Goal: Task Accomplishment & Management: Complete application form

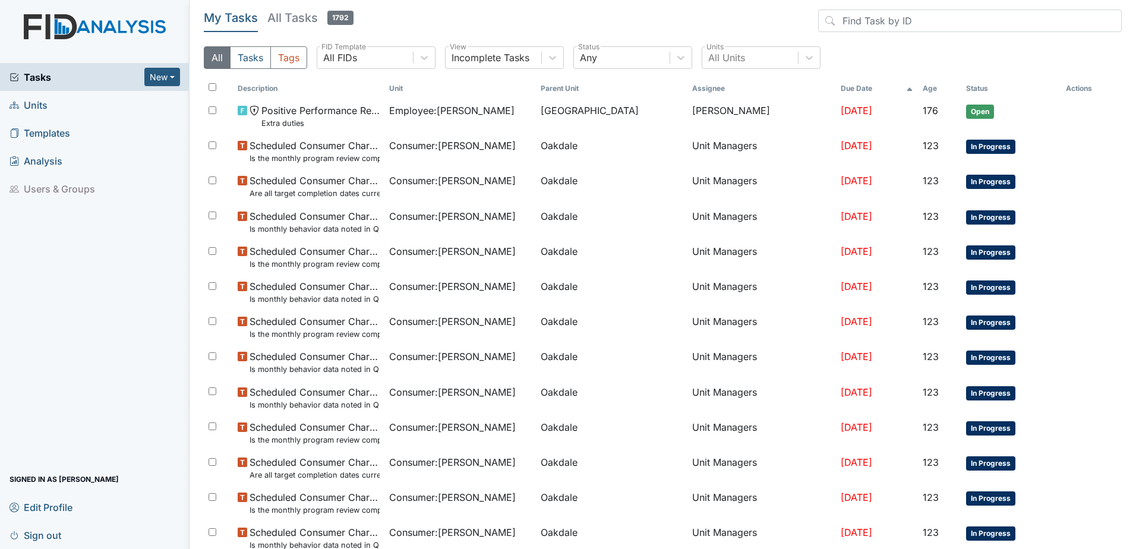
click at [26, 100] on span "Units" at bounding box center [29, 105] width 38 height 18
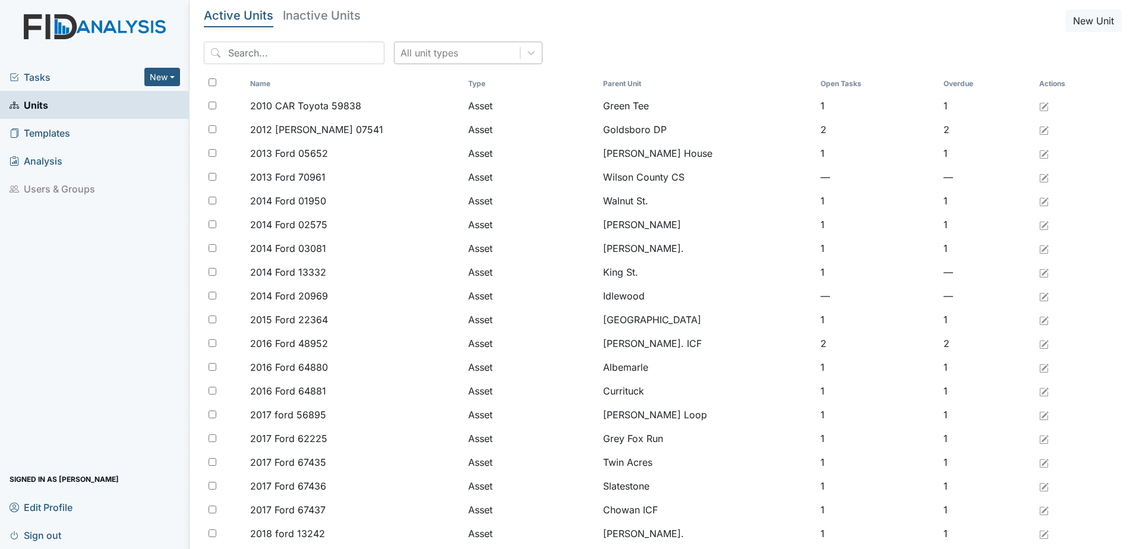
click at [428, 53] on div "All unit types" at bounding box center [429, 53] width 58 height 14
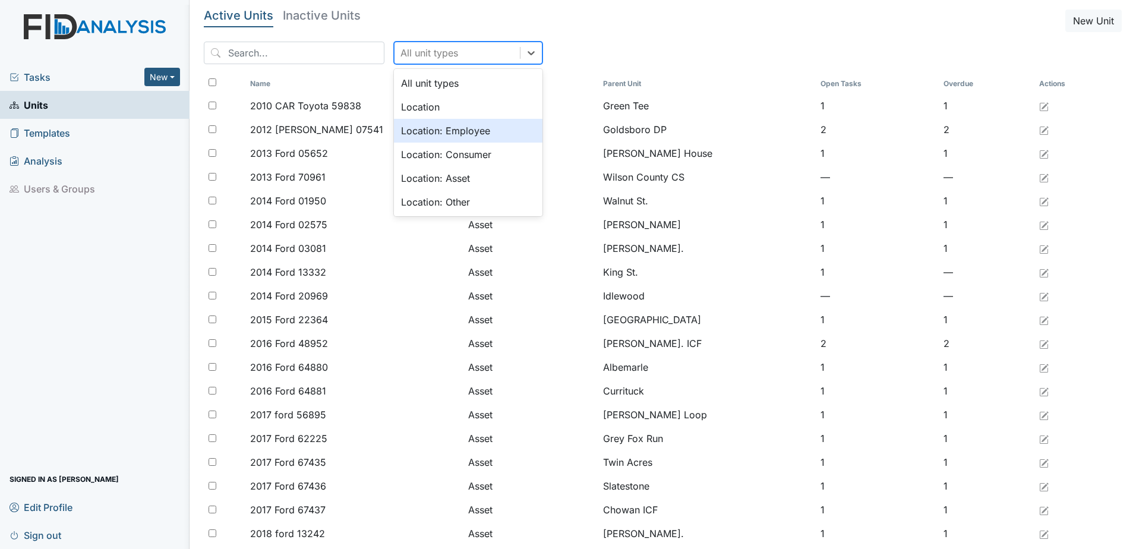
click at [434, 134] on div "Location: Employee" at bounding box center [468, 131] width 149 height 24
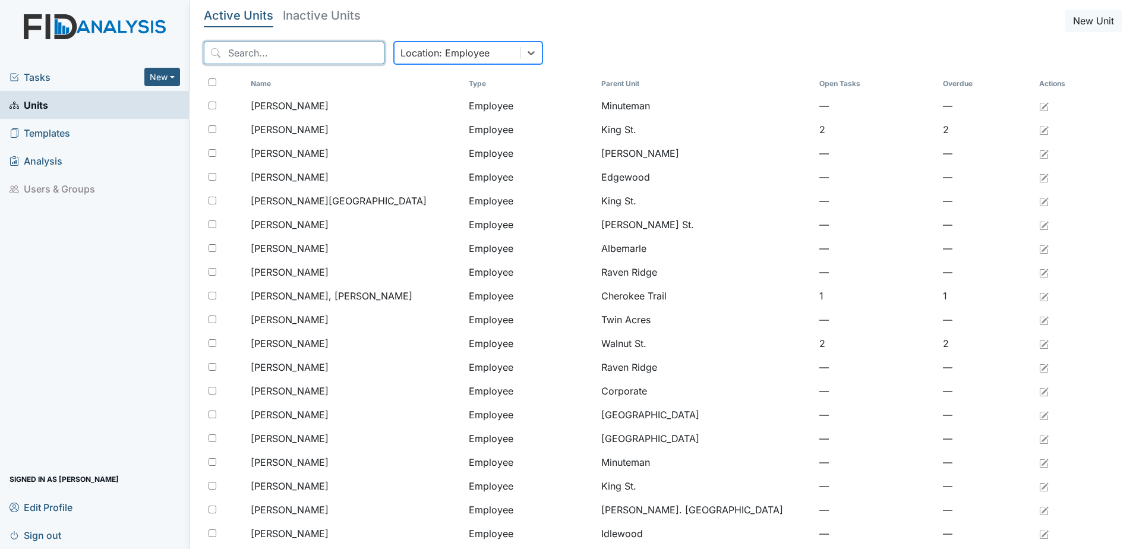
click at [308, 50] on input "search" at bounding box center [294, 53] width 181 height 23
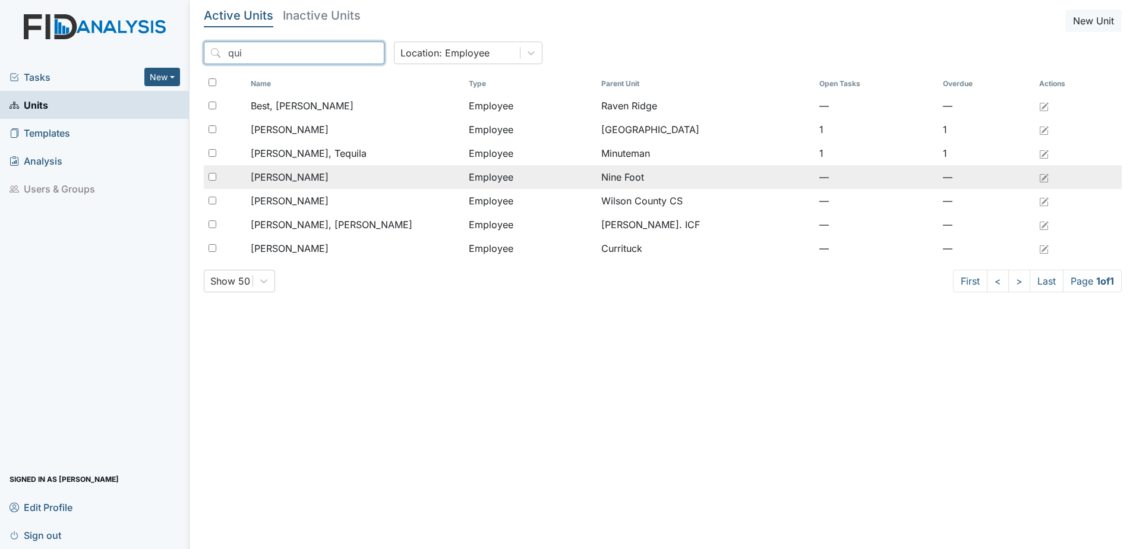
type input "qui"
click at [305, 181] on span "[PERSON_NAME]" at bounding box center [290, 177] width 78 height 14
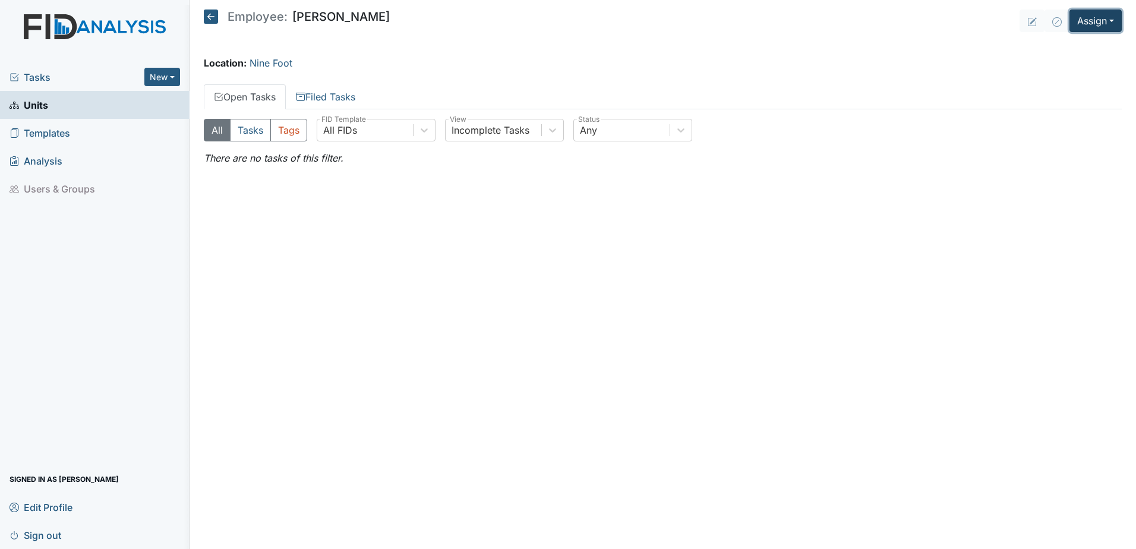
click at [1098, 24] on button "Assign" at bounding box center [1095, 21] width 52 height 23
click at [1062, 48] on link "Assign Form" at bounding box center [1067, 48] width 107 height 19
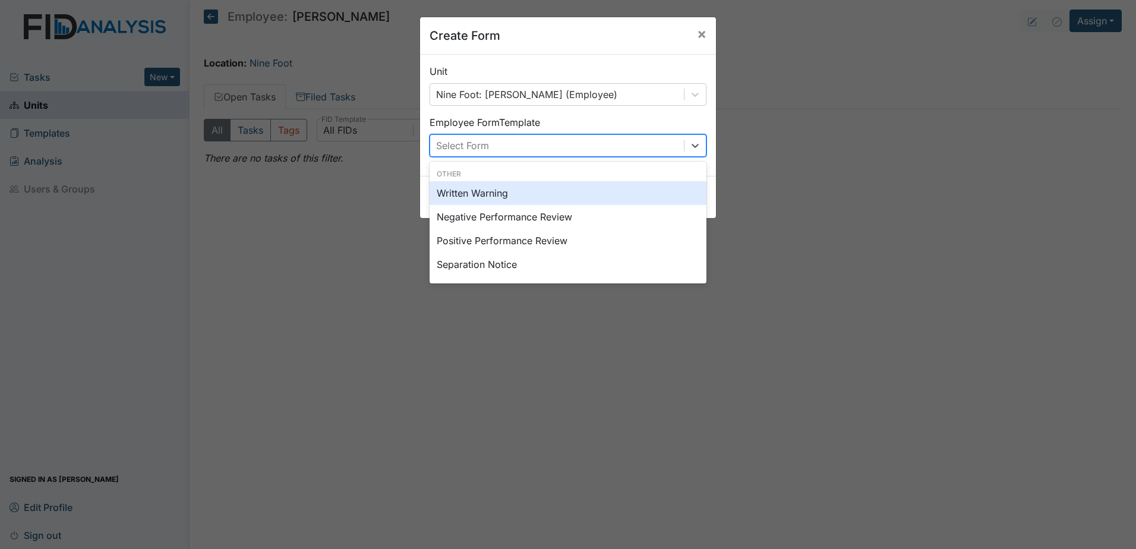
click at [491, 138] on div "Select Form" at bounding box center [557, 145] width 254 height 21
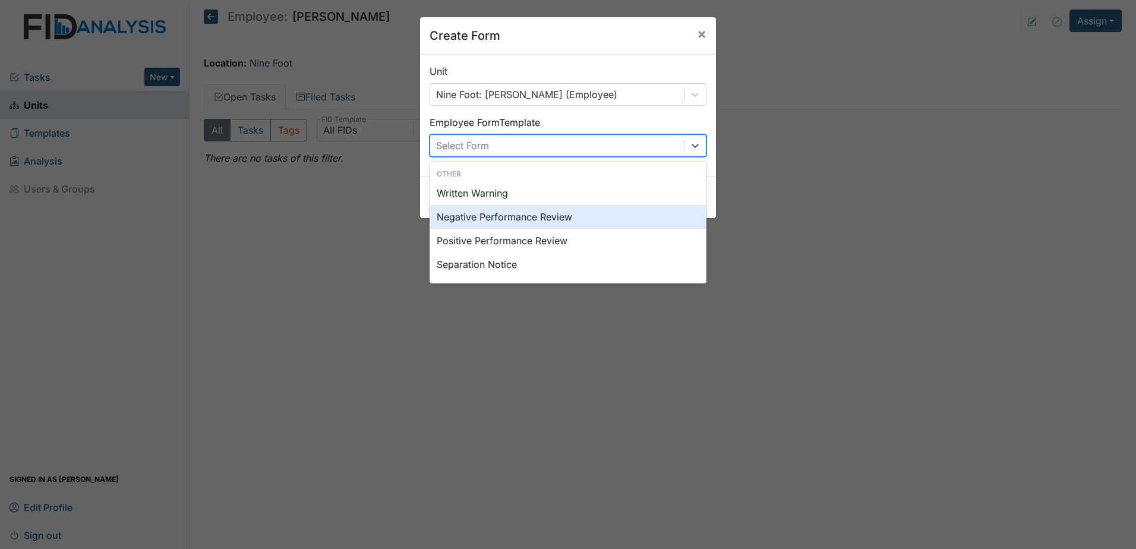
click at [508, 220] on div "Negative Performance Review" at bounding box center [568, 217] width 277 height 24
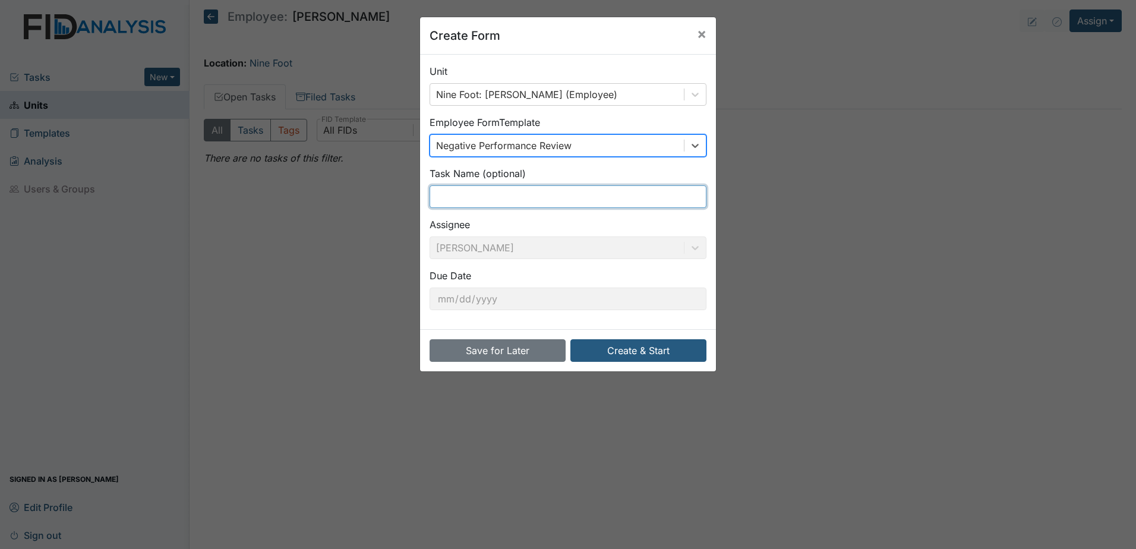
click at [544, 191] on input "text" at bounding box center [568, 196] width 277 height 23
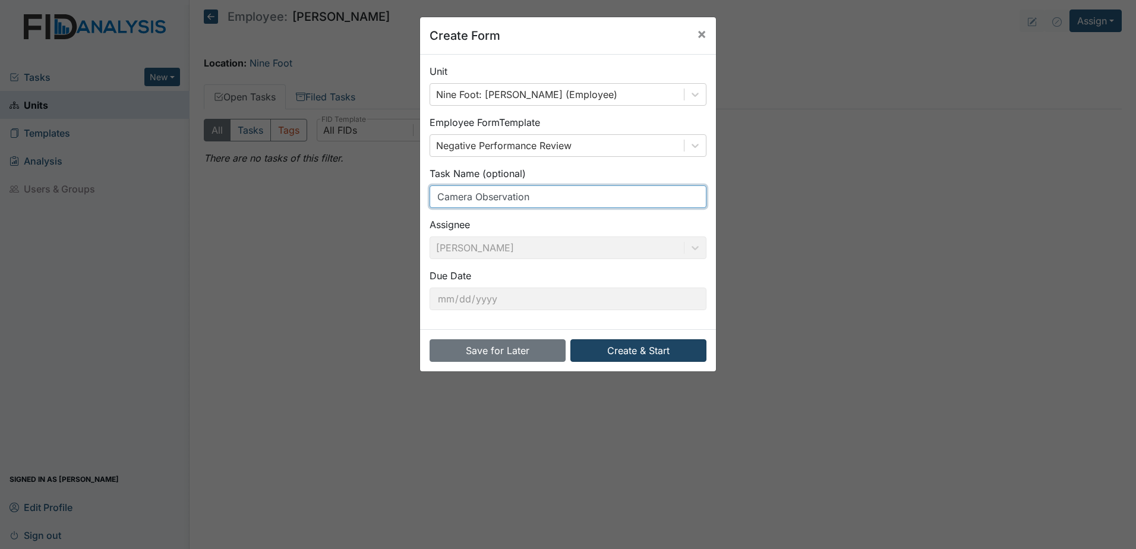
type input "Camera Observation"
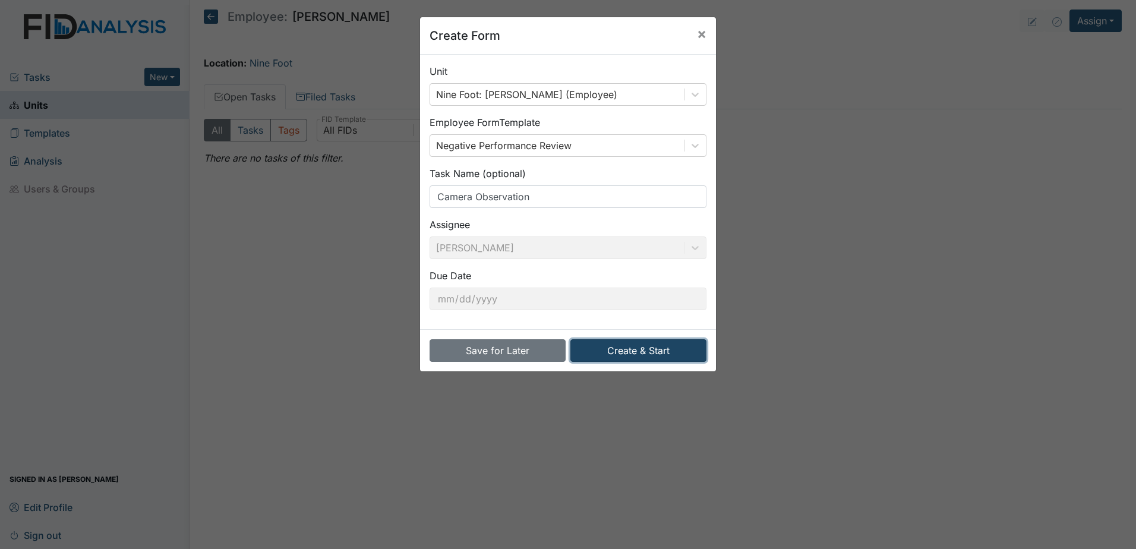
drag, startPoint x: 645, startPoint y: 341, endPoint x: 645, endPoint y: 350, distance: 8.9
click at [645, 342] on button "Create & Start" at bounding box center [638, 350] width 136 height 23
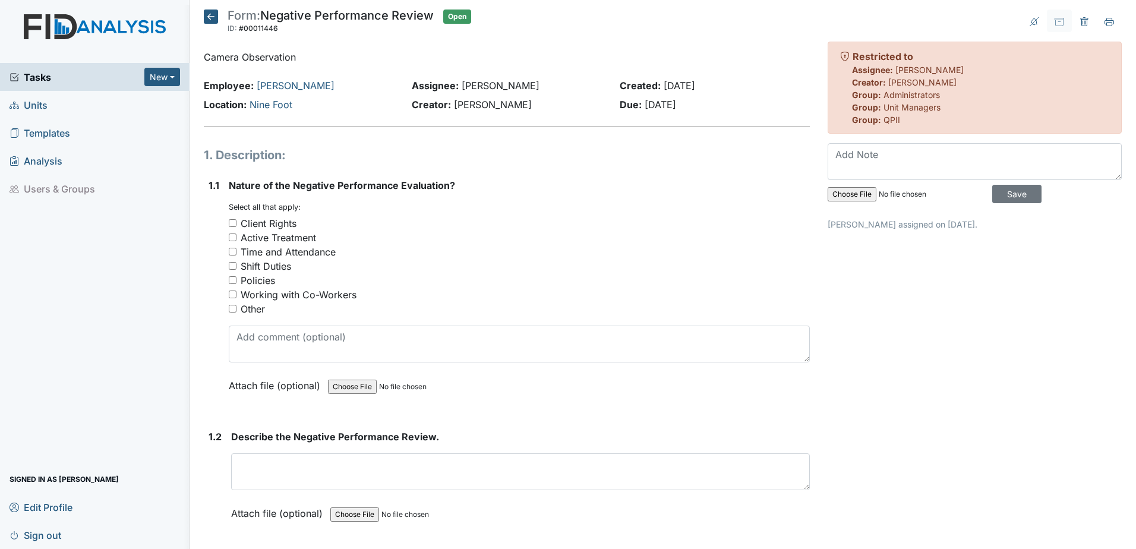
click at [284, 236] on div "Active Treatment" at bounding box center [278, 238] width 75 height 14
click at [236, 236] on input "Active Treatment" at bounding box center [233, 238] width 8 height 8
checkbox input "true"
click at [272, 267] on div "Shift Duties" at bounding box center [266, 266] width 51 height 14
click at [236, 267] on input "Shift Duties" at bounding box center [233, 266] width 8 height 8
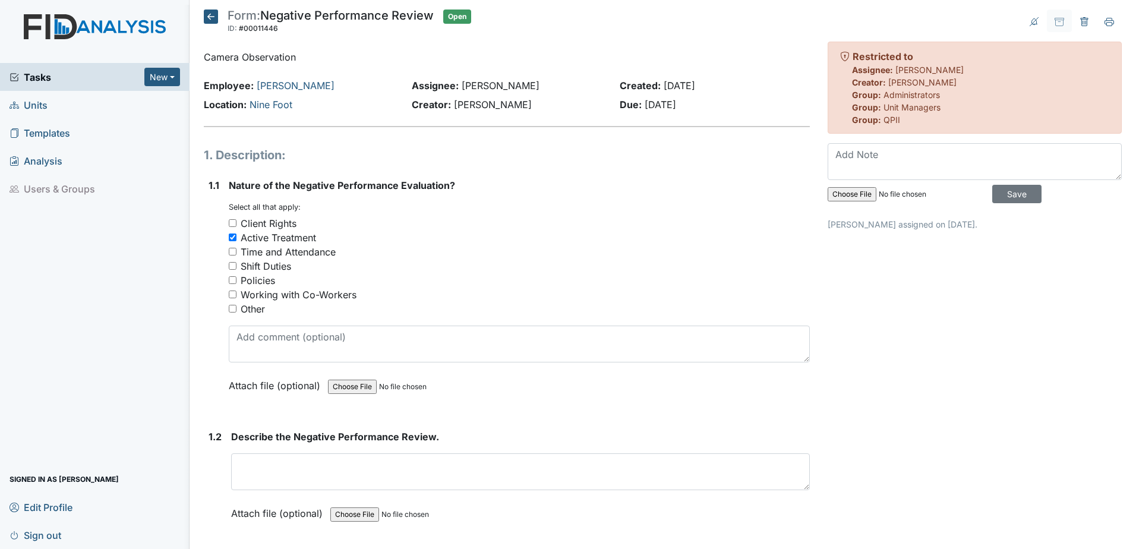
checkbox input "true"
click at [265, 280] on div "Policies" at bounding box center [258, 280] width 34 height 14
click at [236, 280] on input "Policies" at bounding box center [233, 280] width 8 height 8
checkbox input "true"
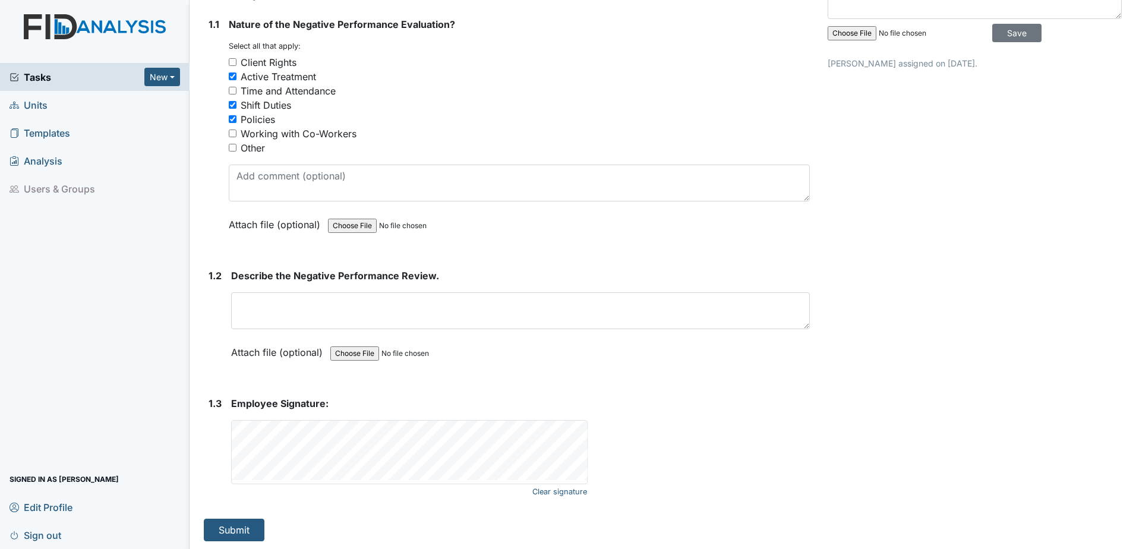
scroll to position [163, 0]
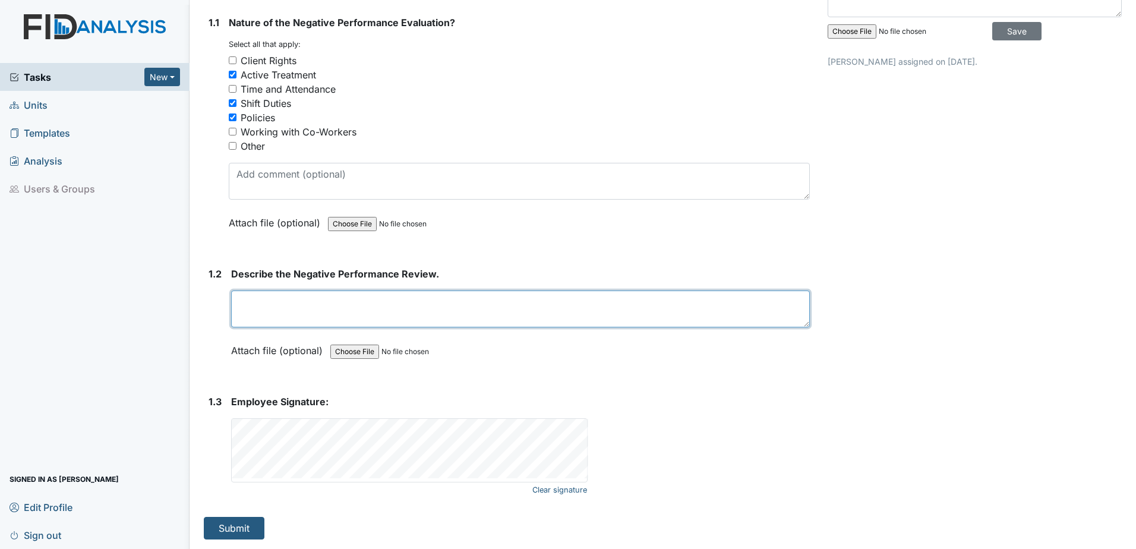
click at [323, 304] on textarea at bounding box center [520, 309] width 579 height 37
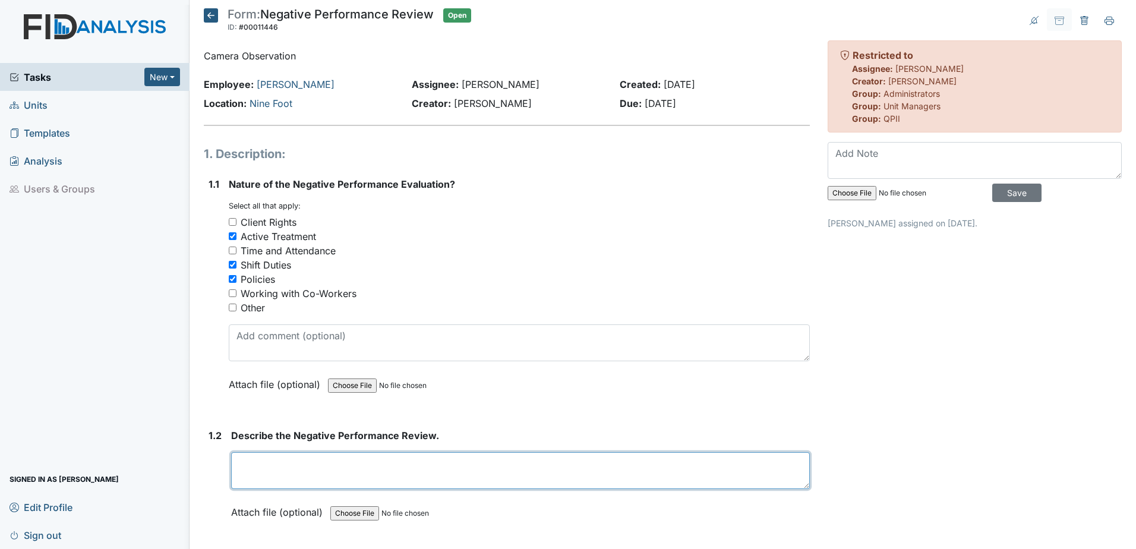
scroll to position [0, 0]
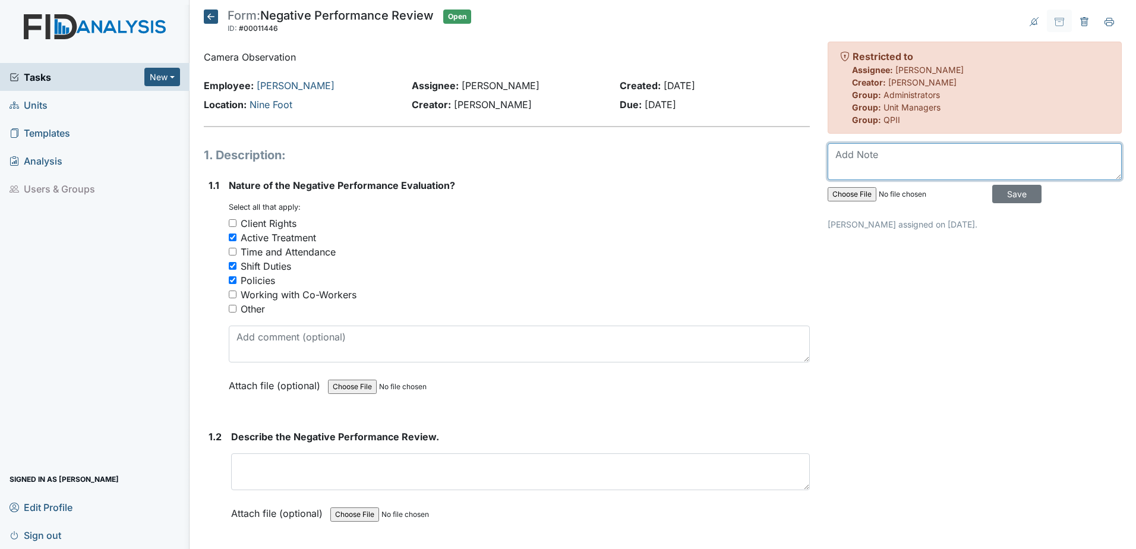
click at [903, 165] on textarea at bounding box center [975, 161] width 294 height 37
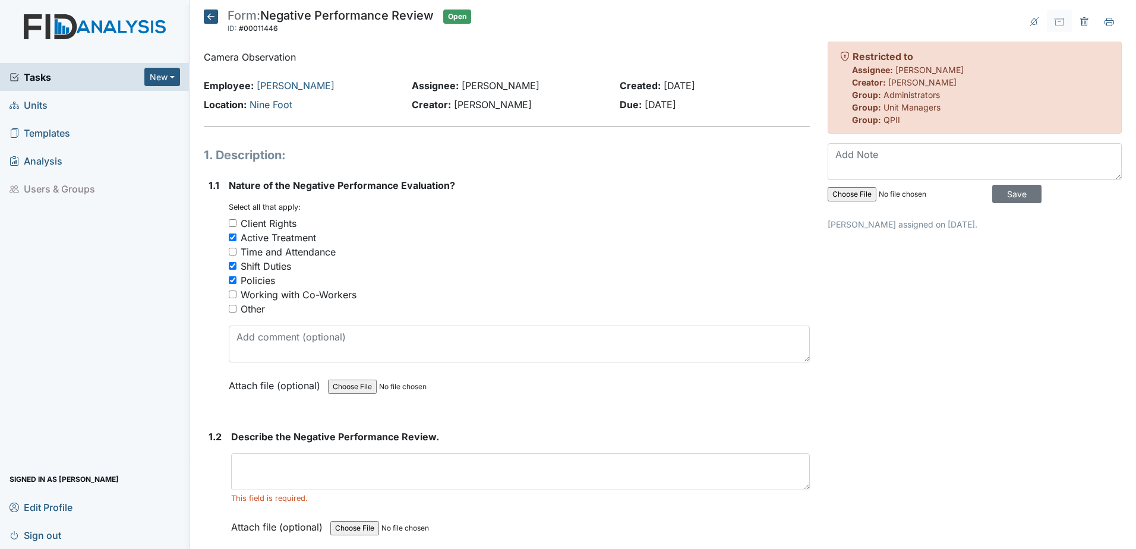
click at [839, 198] on input "file" at bounding box center [909, 194] width 162 height 29
type input "C:\fakepath\Ninefoot camera observation 9.23.25.docx"
click at [838, 164] on textarea at bounding box center [975, 161] width 294 height 37
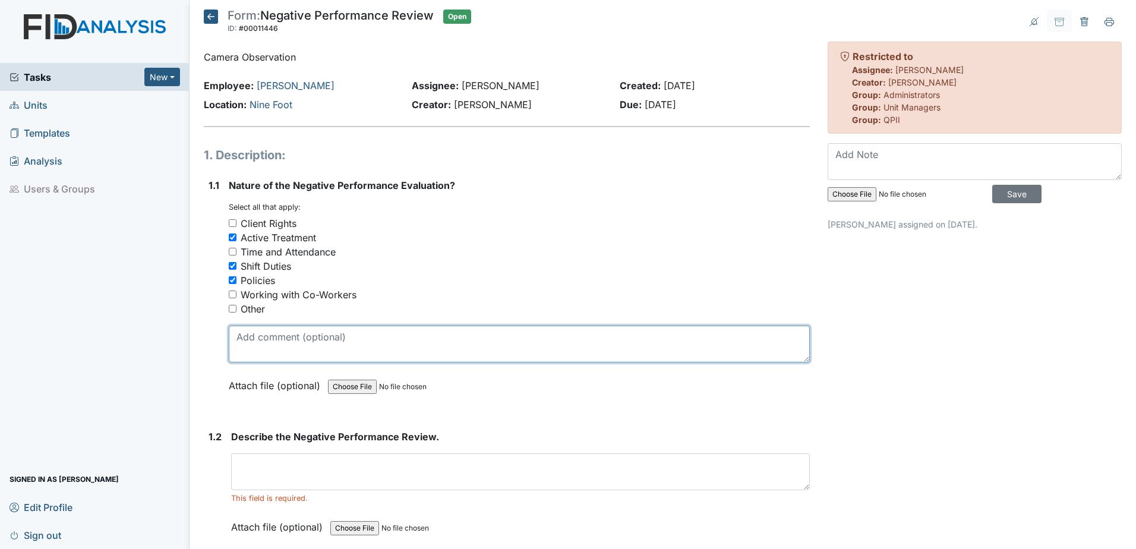
click at [343, 346] on textarea at bounding box center [519, 344] width 581 height 37
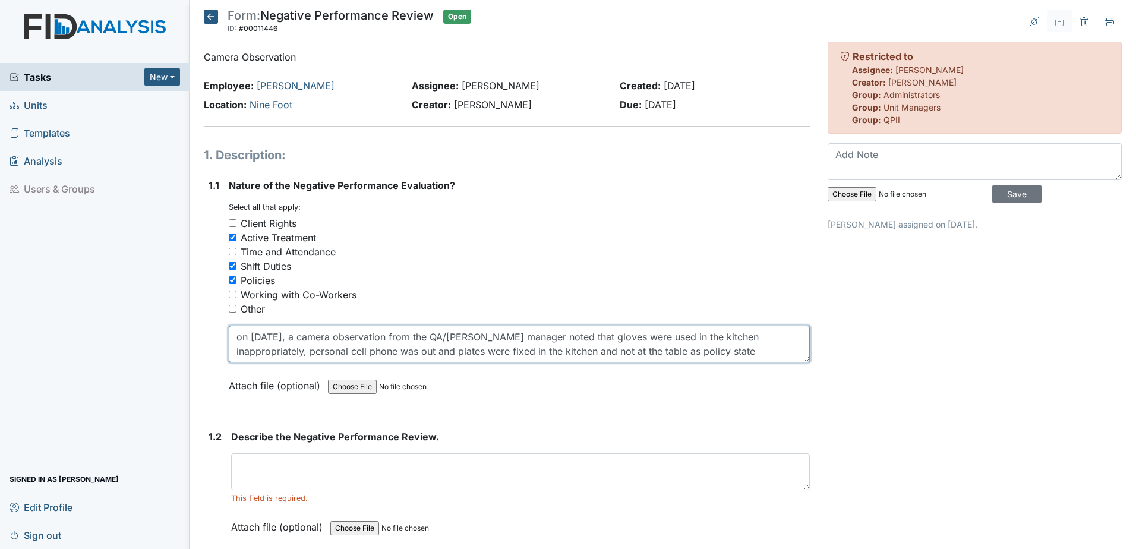
type textarea "on 9.23.25, a camera observation from the QA/QI manager noted that gloves were …"
drag, startPoint x: 703, startPoint y: 353, endPoint x: 237, endPoint y: 337, distance: 466.7
click at [237, 337] on textarea "on 9.23.25, a camera observation from the QA/QI manager noted that gloves were …" at bounding box center [519, 344] width 581 height 37
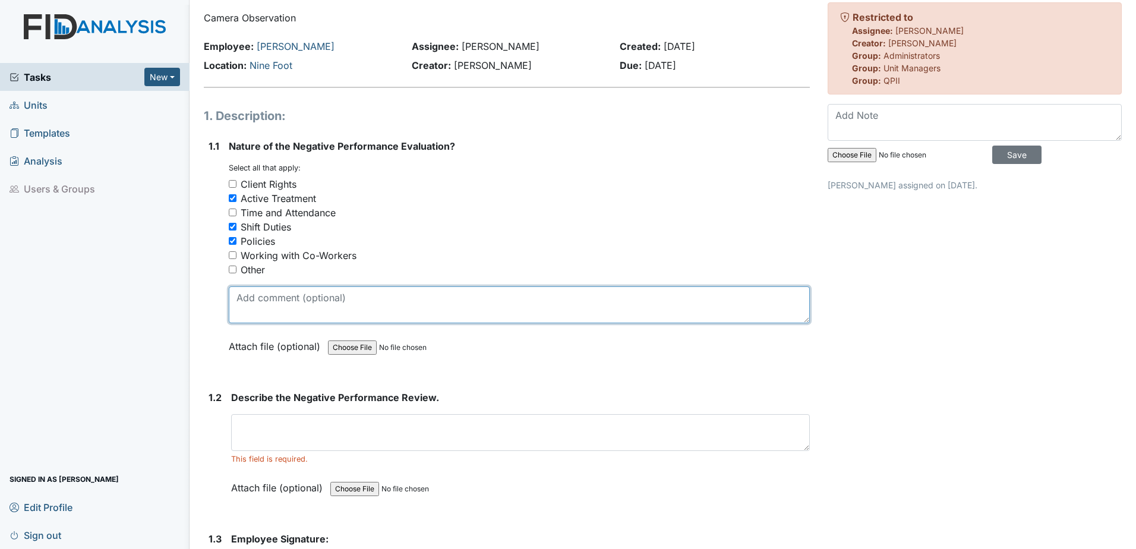
scroll to position [59, 0]
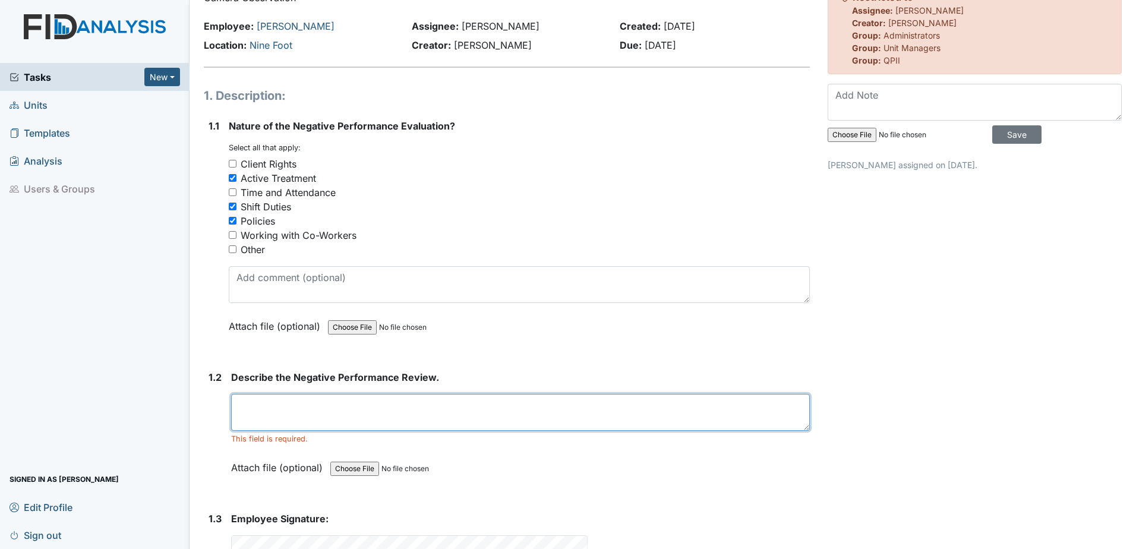
click at [307, 411] on textarea at bounding box center [520, 412] width 579 height 37
paste textarea "on 9.23.25, a camera observation from the QA/QI manager noted that gloves were …"
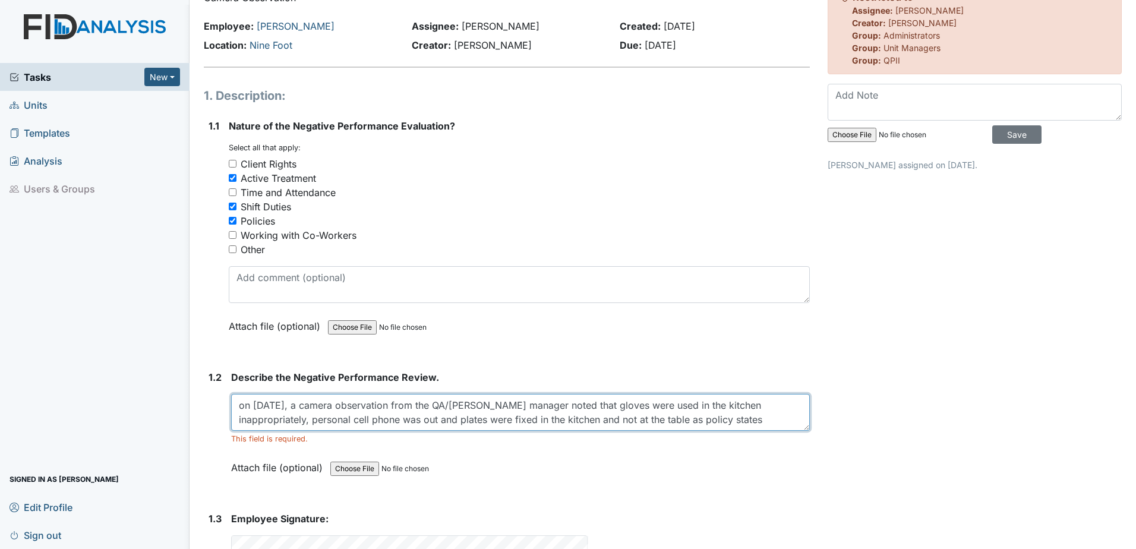
type textarea "on 9.23.25, a camera observation from the QA/QI manager noted that gloves were …"
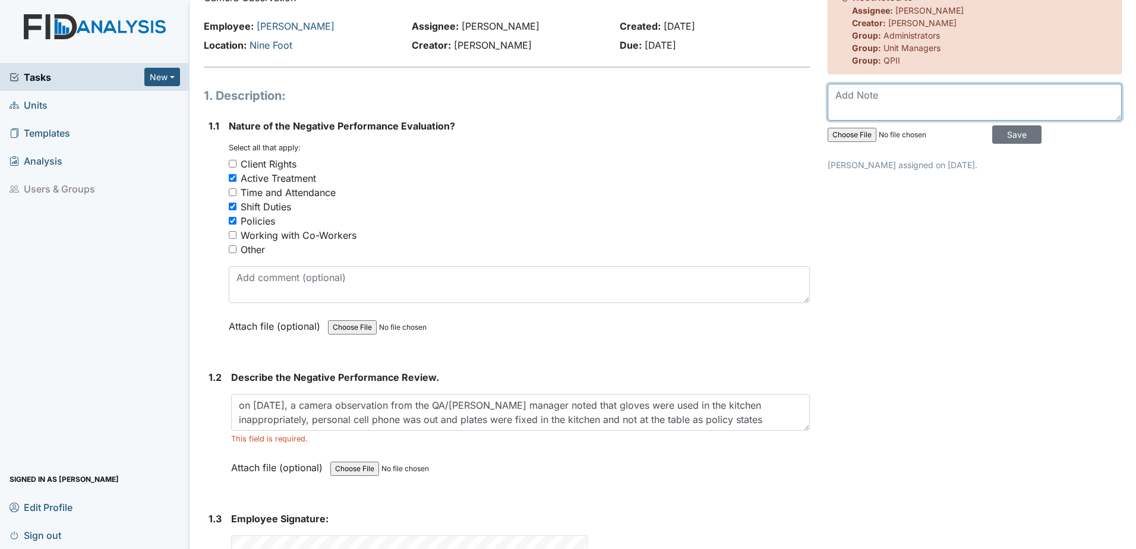
click at [841, 108] on textarea at bounding box center [975, 102] width 294 height 37
type textarea "see attached notes from camera observation"
click at [1005, 128] on input "Save" at bounding box center [1016, 134] width 49 height 18
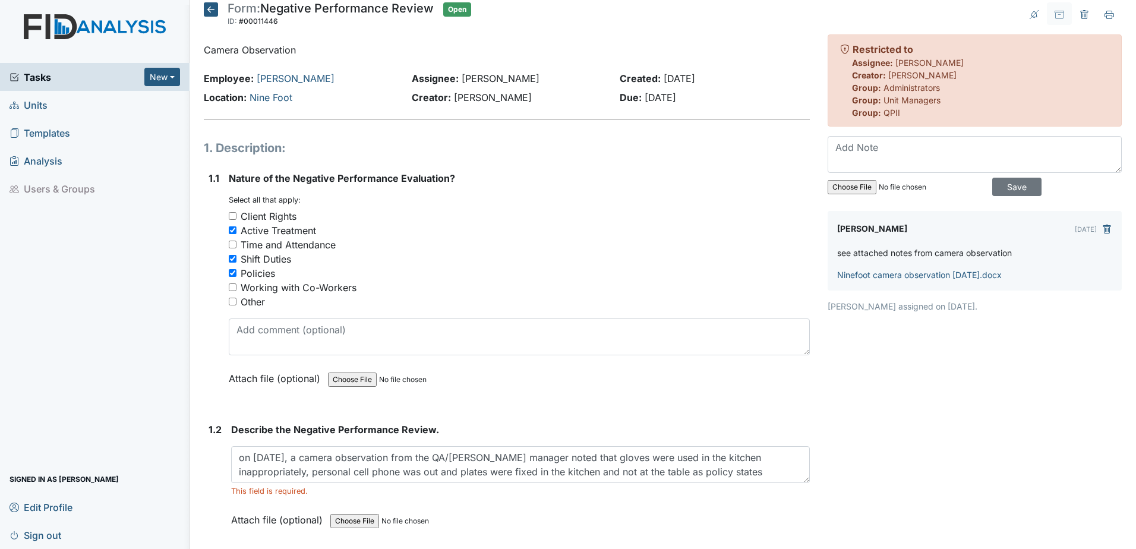
scroll to position [0, 0]
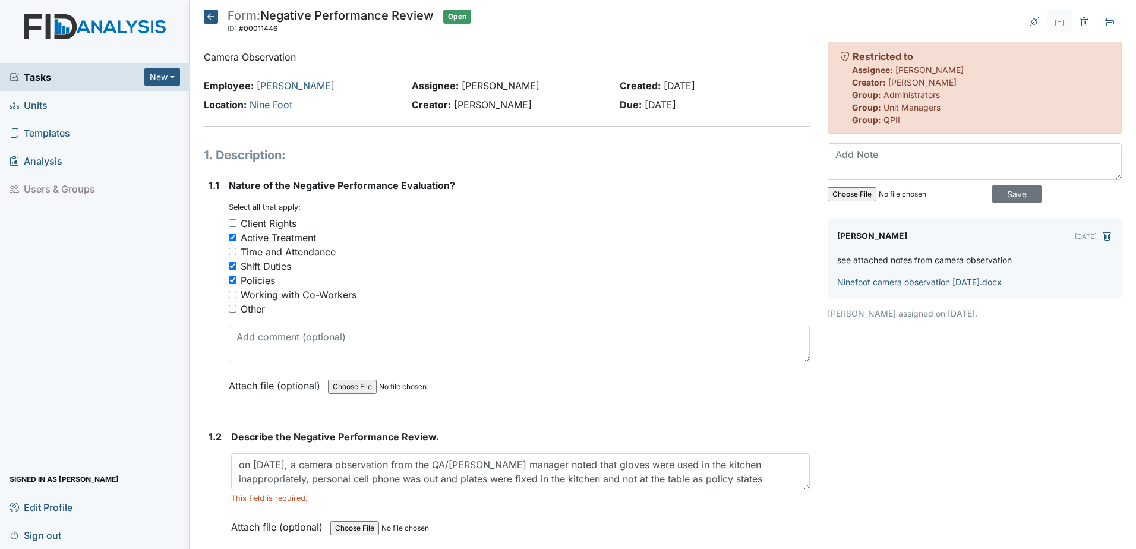
drag, startPoint x: 707, startPoint y: 389, endPoint x: 701, endPoint y: 378, distance: 11.7
click at [707, 389] on div "Attach file (optional) You can upload .pdf, .txt, .jpg, .jpeg, .png, .csv, .xls…" at bounding box center [519, 386] width 581 height 29
click at [213, 14] on icon at bounding box center [211, 17] width 14 height 14
